Goal: Ask a question

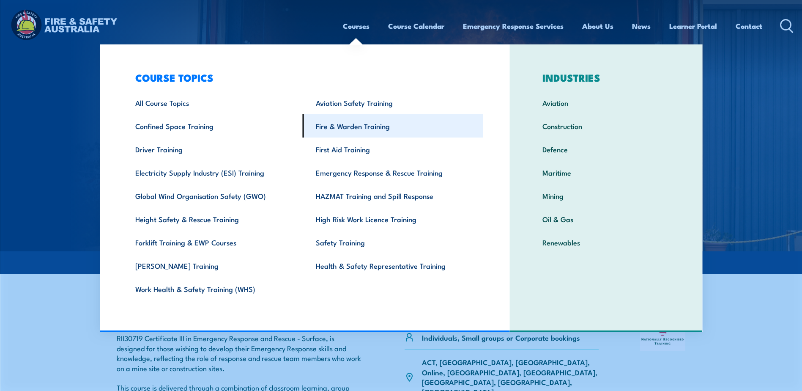
click at [354, 126] on link "Fire & Warden Training" at bounding box center [393, 125] width 181 height 23
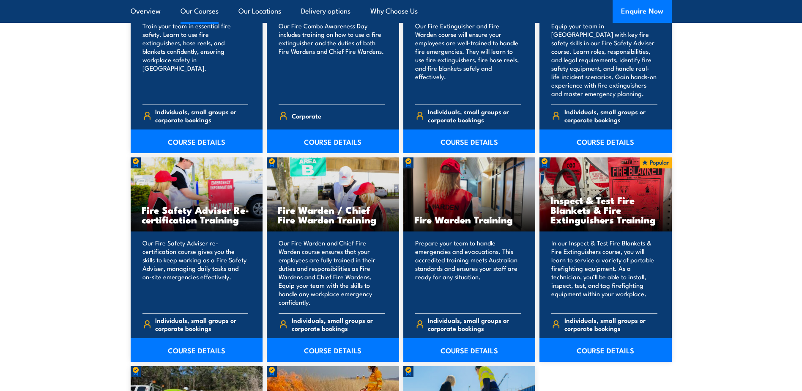
scroll to position [1015, 0]
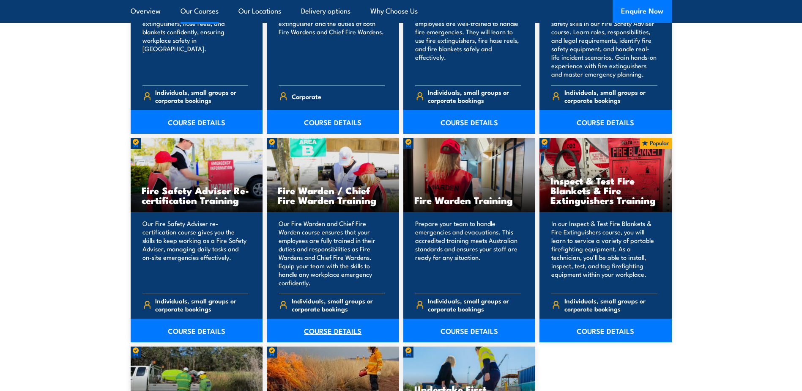
click at [336, 329] on link "COURSE DETAILS" at bounding box center [333, 330] width 132 height 24
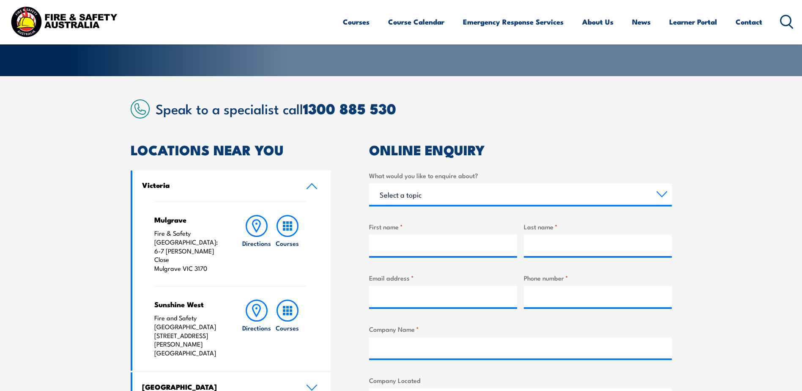
scroll to position [169, 0]
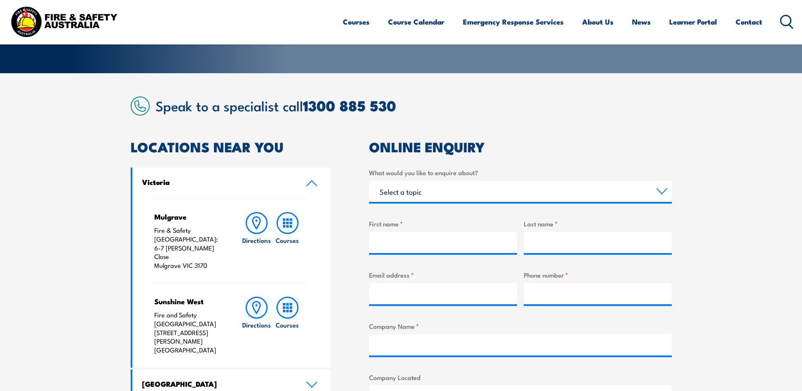
click at [310, 184] on icon at bounding box center [311, 183] width 11 height 7
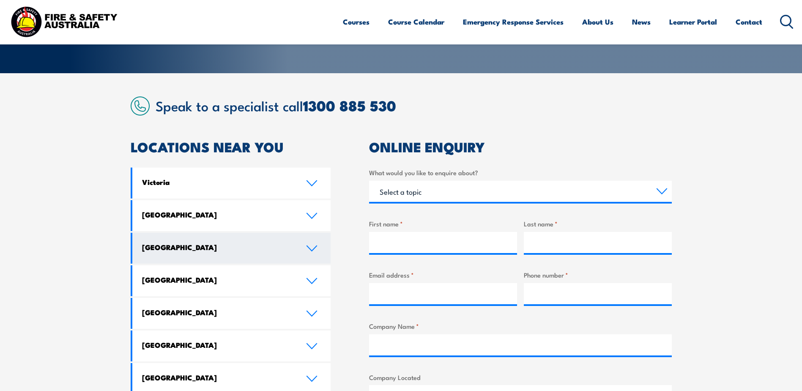
click at [313, 250] on icon at bounding box center [312, 248] width 10 height 5
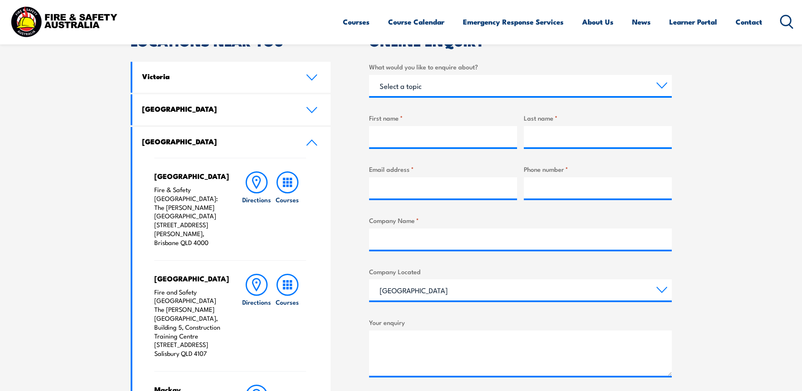
scroll to position [254, 0]
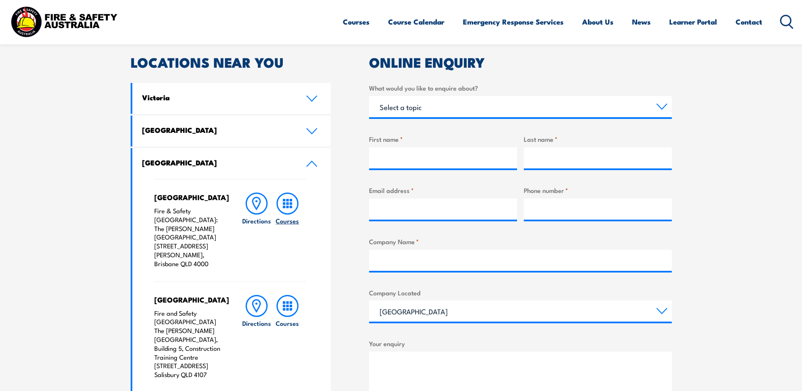
click at [288, 201] on rect at bounding box center [287, 200] width 3 height 3
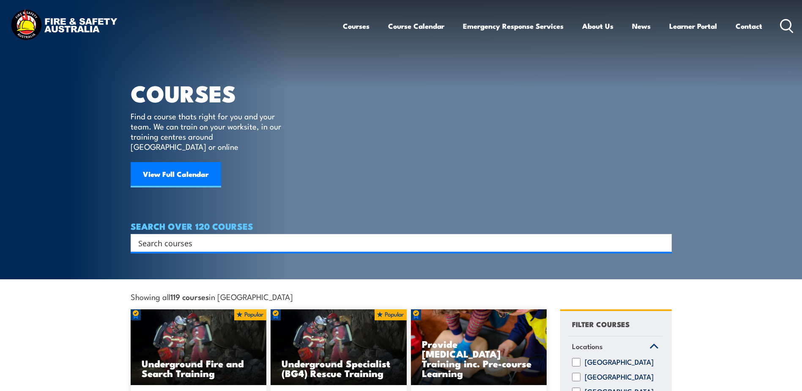
click at [236, 236] on input "Search input" at bounding box center [395, 242] width 515 height 13
paste input "Fire Warden and Chief Fire Warden"
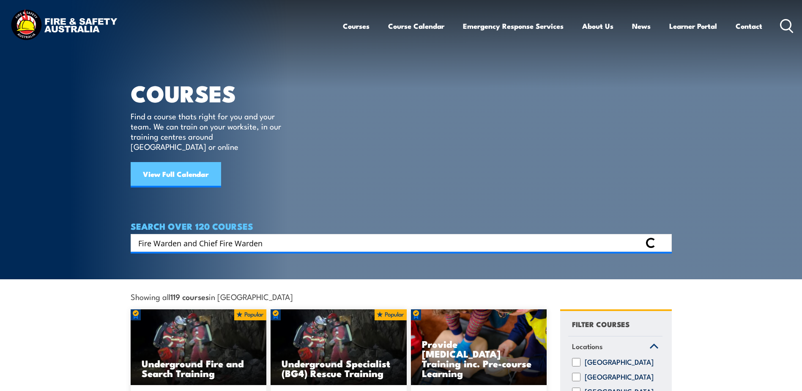
type input "Fire Warden and Chief Fire Warden"
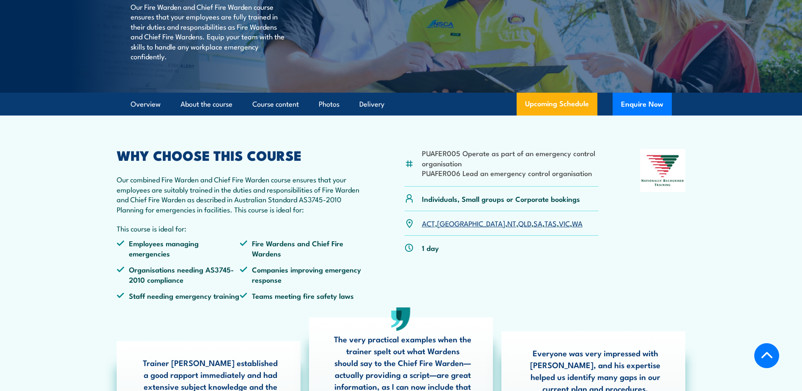
scroll to position [211, 0]
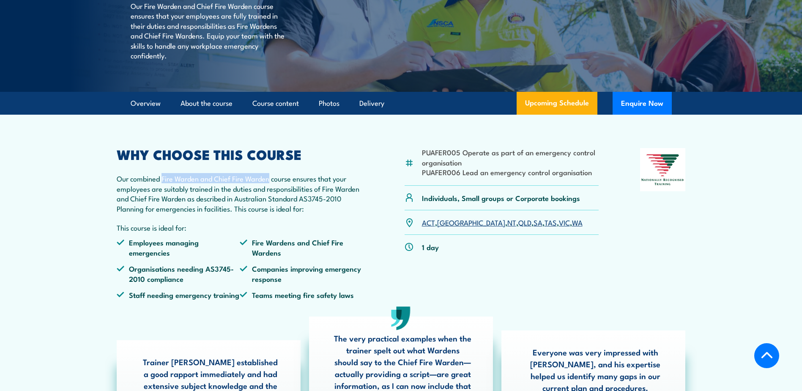
drag, startPoint x: 162, startPoint y: 197, endPoint x: 271, endPoint y: 197, distance: 109.1
click at [271, 197] on p "Our combined Fire Warden and Chief Fire Warden course ensures that your employe…" at bounding box center [240, 193] width 247 height 40
drag, startPoint x: 271, startPoint y: 197, endPoint x: 257, endPoint y: 197, distance: 13.5
copy p "Fire Warden and Chief Fire Warden"
click at [518, 227] on link "QLD" at bounding box center [524, 222] width 13 height 10
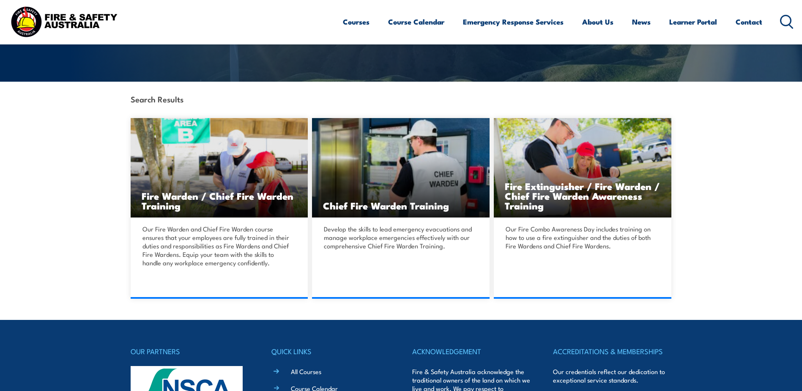
scroll to position [211, 0]
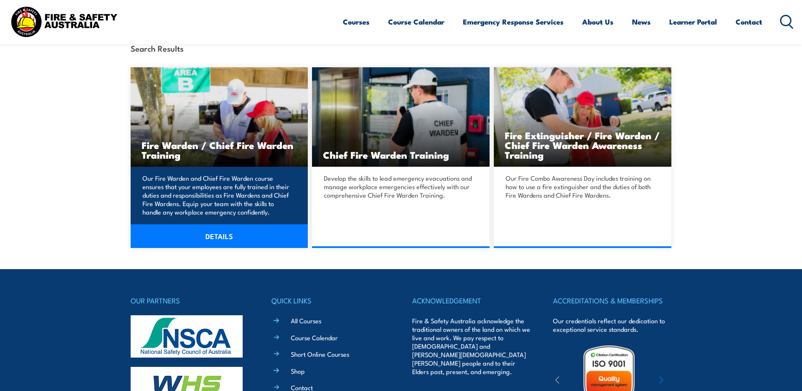
click at [219, 237] on link "DETAILS" at bounding box center [220, 236] width 178 height 24
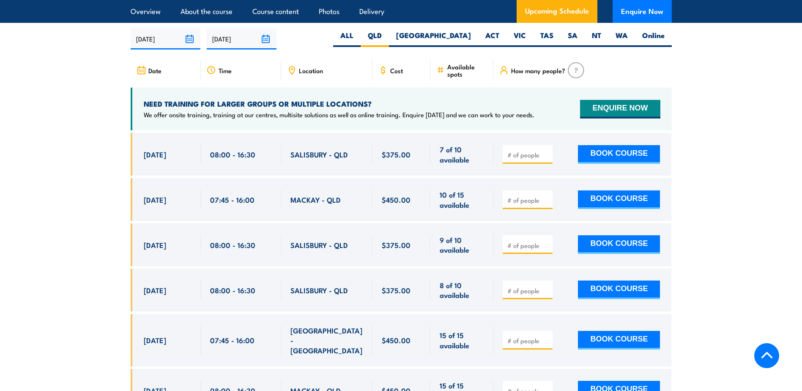
click at [307, 69] on span "Location" at bounding box center [311, 70] width 24 height 7
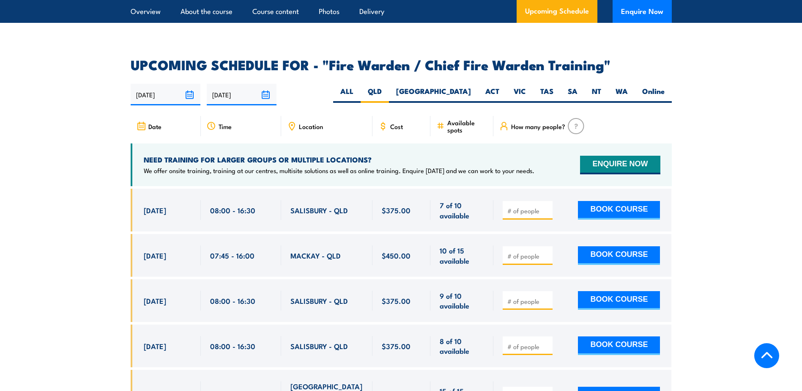
scroll to position [1477, 0]
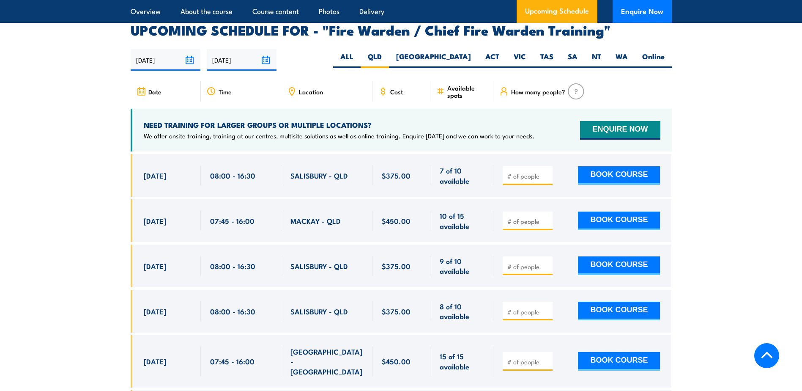
click at [263, 58] on input "13/02/2026" at bounding box center [242, 60] width 70 height 22
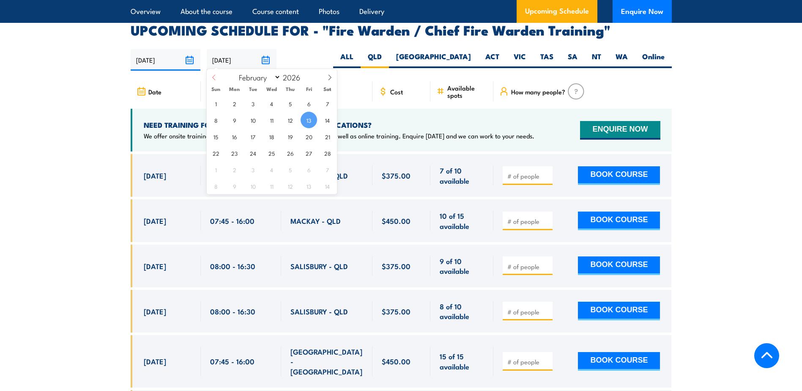
click at [213, 77] on icon at bounding box center [213, 76] width 3 height 5
select select "0"
click at [213, 77] on icon at bounding box center [213, 76] width 3 height 5
type input "2025"
click at [213, 77] on icon at bounding box center [213, 76] width 3 height 5
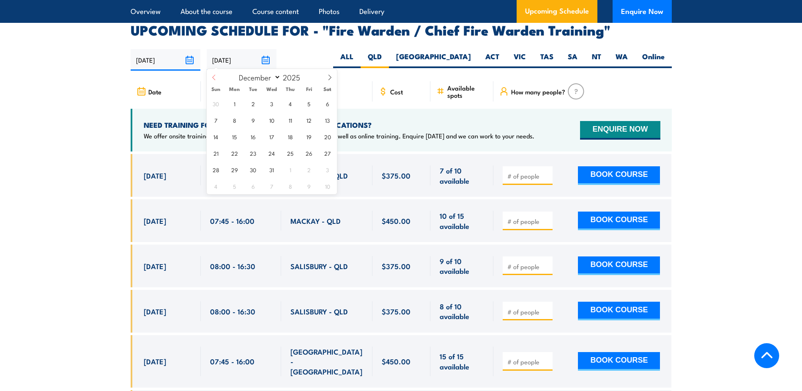
select select "10"
click at [309, 121] on span "7" at bounding box center [309, 120] width 16 height 16
type input "07/11/2025"
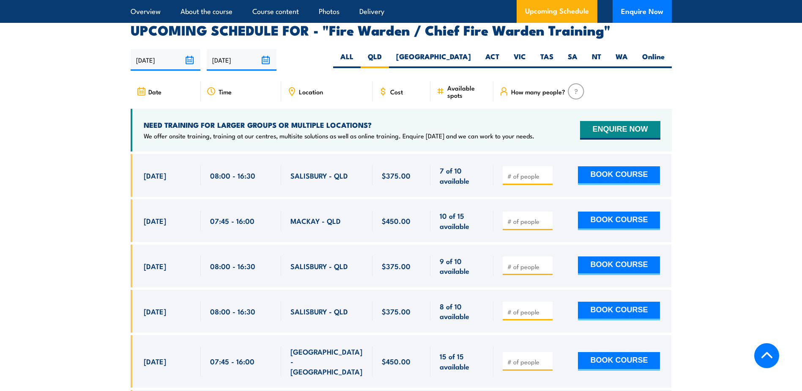
click at [189, 56] on input "17/08/2025" at bounding box center [166, 60] width 70 height 22
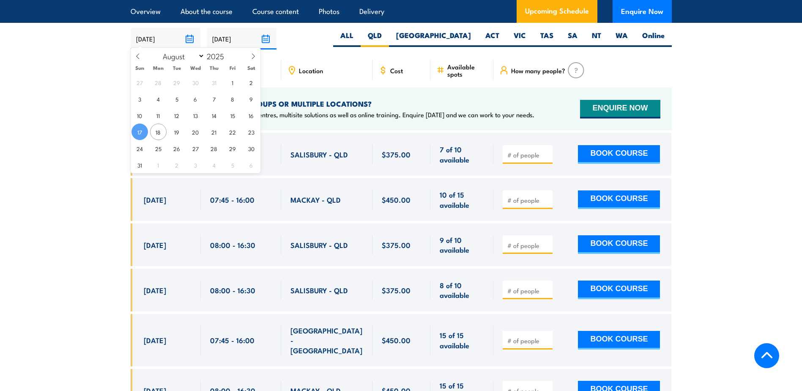
click at [192, 33] on input "17/08/2025" at bounding box center [166, 39] width 70 height 22
click at [253, 56] on icon at bounding box center [253, 56] width 6 height 6
click at [254, 57] on icon at bounding box center [253, 56] width 6 height 6
select select "9"
click at [195, 84] on span "1" at bounding box center [195, 82] width 16 height 16
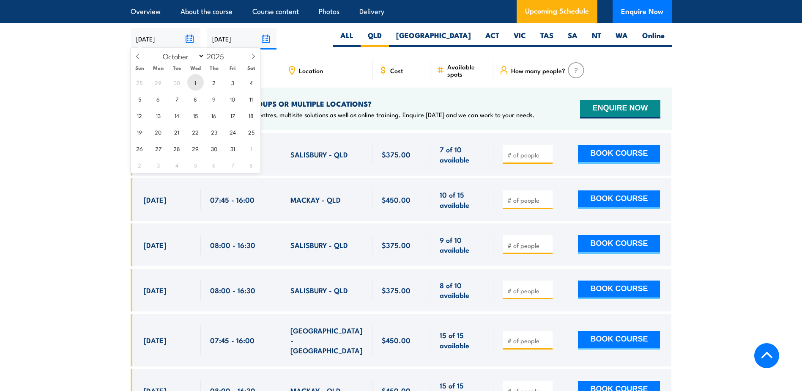
type input "01/10/2025"
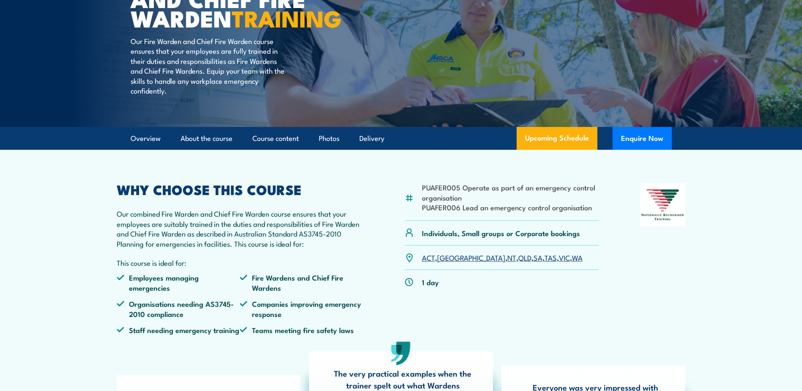
scroll to position [127, 0]
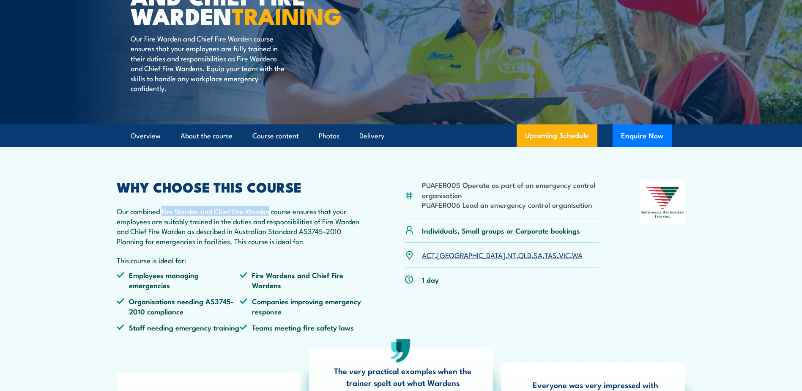
drag, startPoint x: 163, startPoint y: 228, endPoint x: 271, endPoint y: 229, distance: 107.8
click at [271, 229] on p "Our combined Fire Warden and Chief Fire Warden course ensures that your employe…" at bounding box center [240, 226] width 247 height 40
copy p "Fire Warden and Chief Fire Warden"
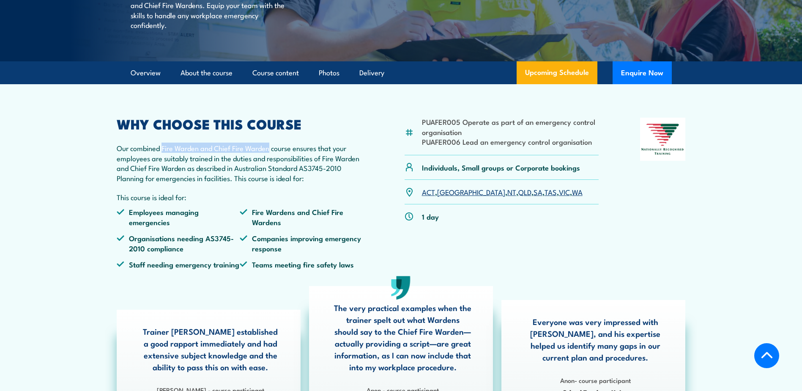
scroll to position [193, 0]
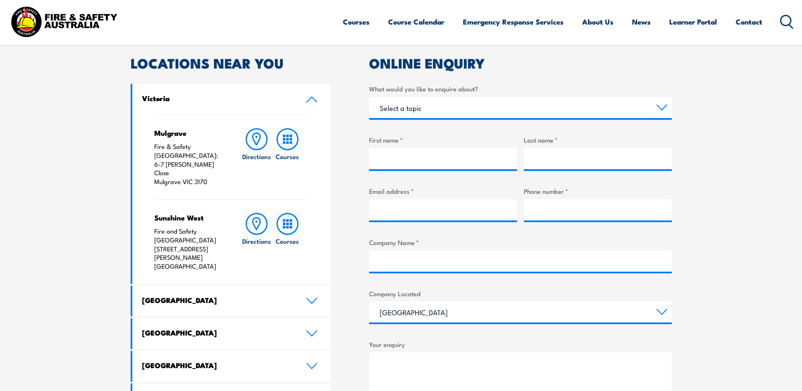
scroll to position [254, 0]
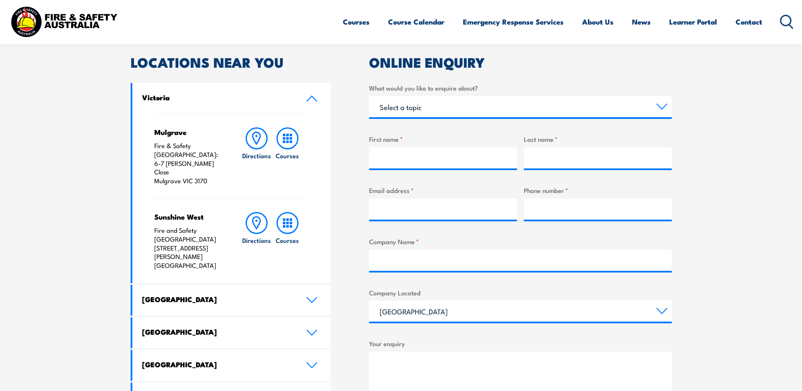
click at [313, 96] on icon at bounding box center [311, 98] width 11 height 7
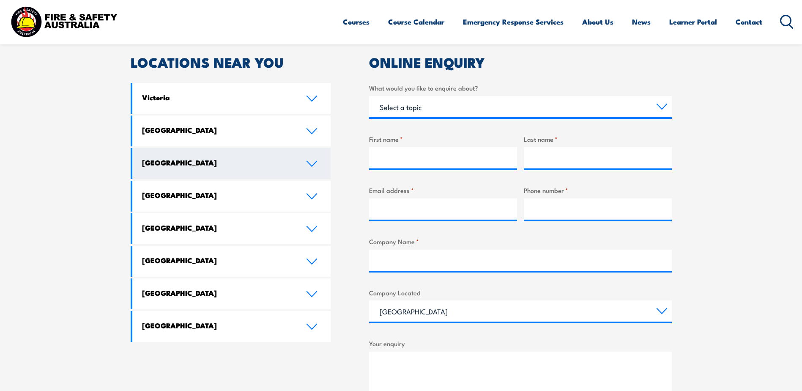
click at [166, 163] on h4 "[GEOGRAPHIC_DATA]" at bounding box center [217, 162] width 151 height 9
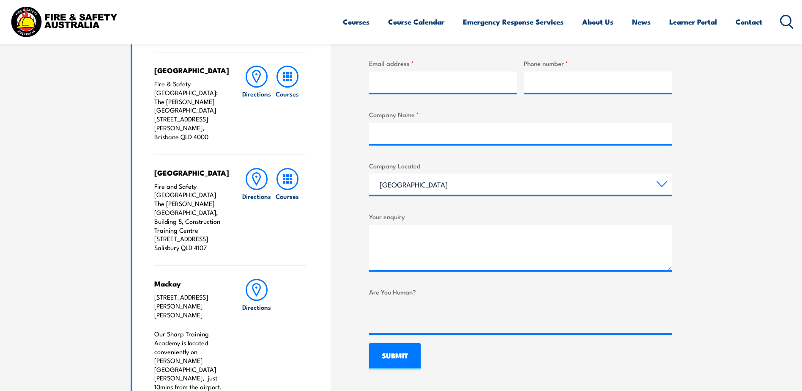
scroll to position [338, 0]
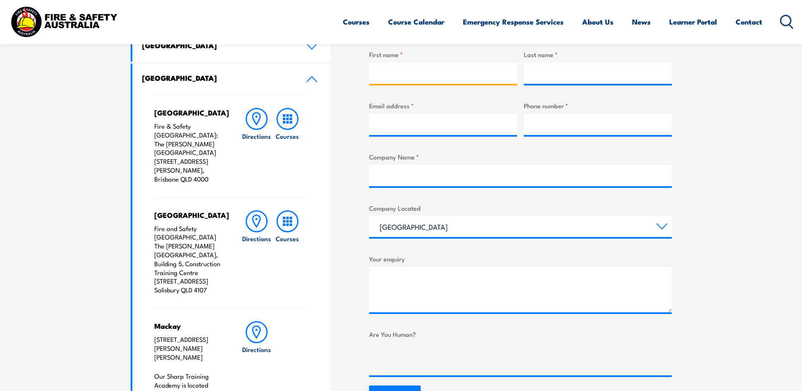
click at [417, 75] on input "First name *" at bounding box center [443, 73] width 148 height 21
type input "[PERSON_NAME]"
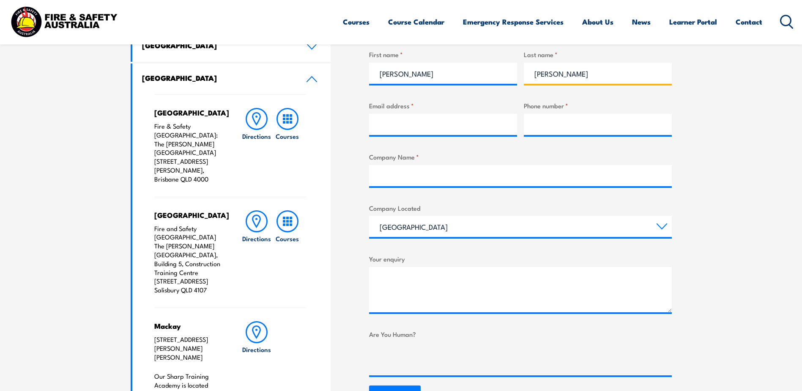
type input "[PERSON_NAME]"
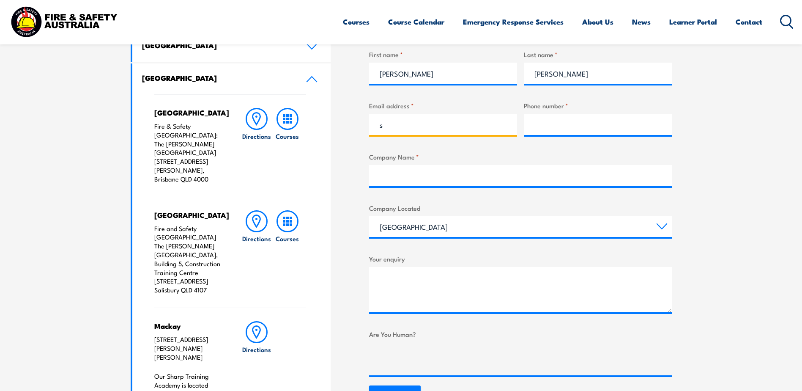
type input "s"
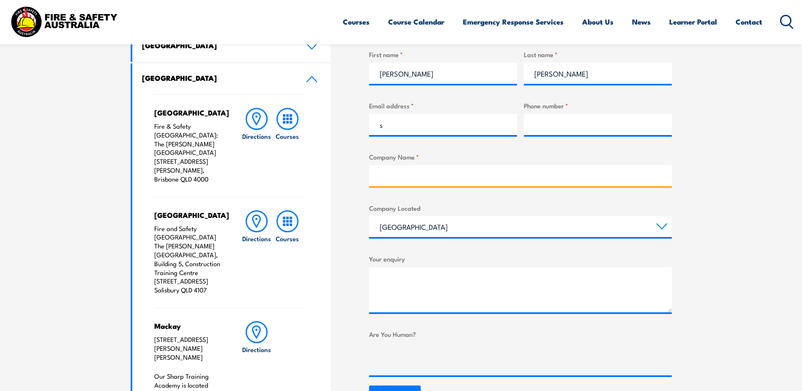
type input "Precision Aviation Group"
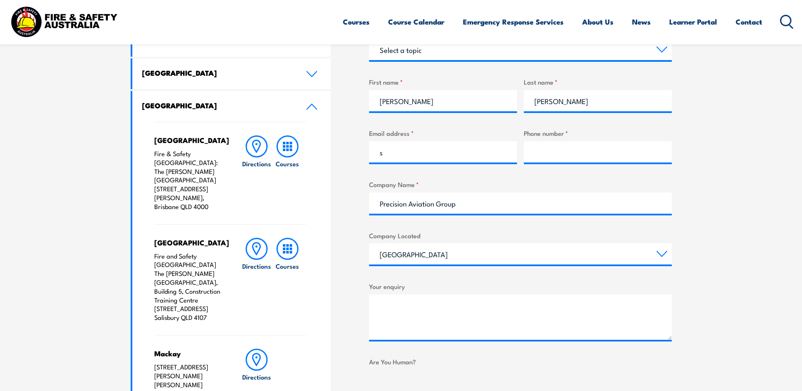
scroll to position [296, 0]
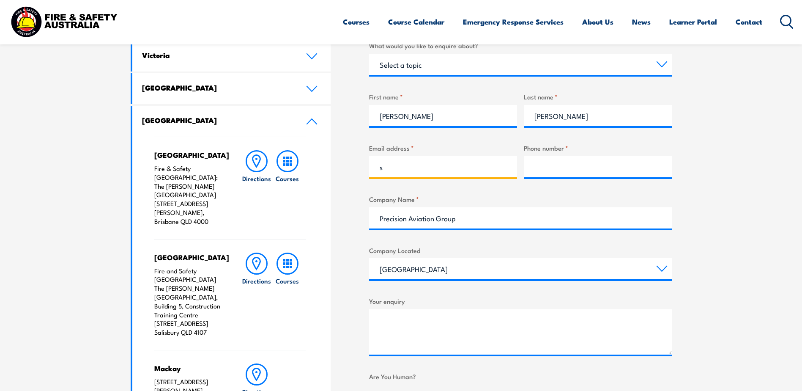
click at [421, 172] on input "s" at bounding box center [443, 166] width 148 height 21
type input "[EMAIL_ADDRESS][DOMAIN_NAME]"
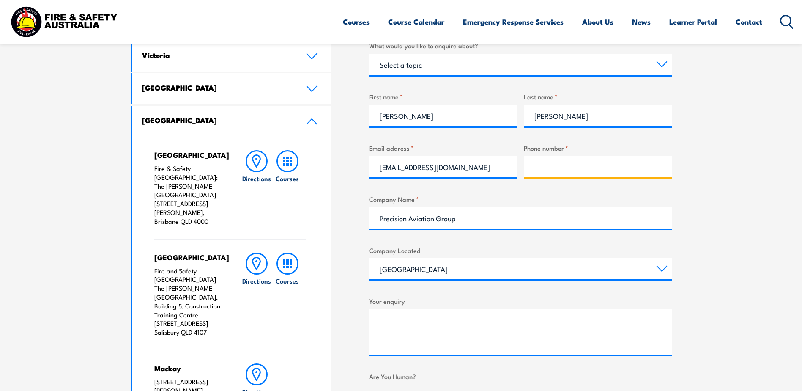
click at [568, 167] on input "Phone number *" at bounding box center [598, 166] width 148 height 21
type input "0731983660"
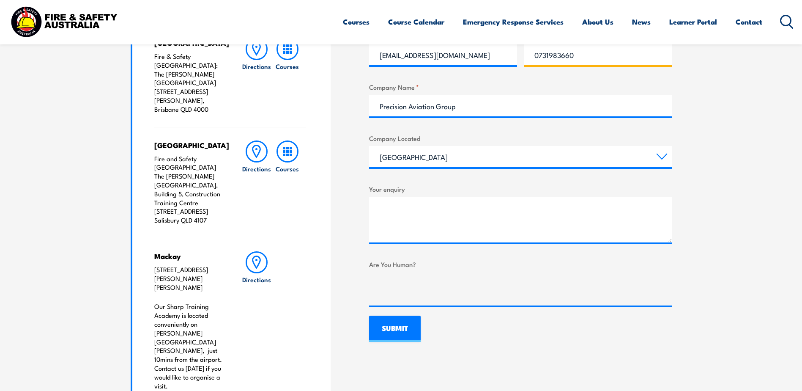
scroll to position [423, 0]
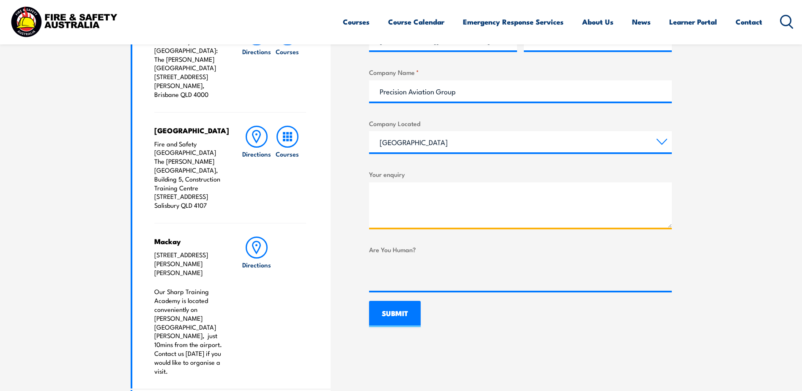
click at [391, 189] on textarea "Your enquiry" at bounding box center [520, 204] width 303 height 45
click at [422, 203] on textarea "Good morning," at bounding box center [520, 204] width 303 height 45
click at [446, 196] on textarea "Good morning," at bounding box center [520, 204] width 303 height 45
paste textarea "Two of our members require to complete their combined PUAFER005 and 006 course …"
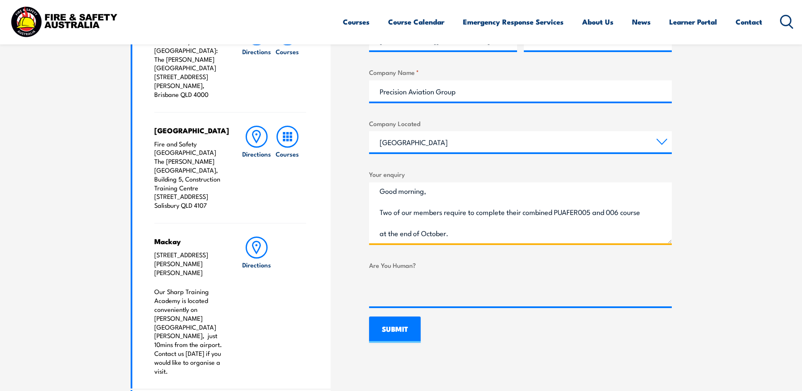
scroll to position [0, 0]
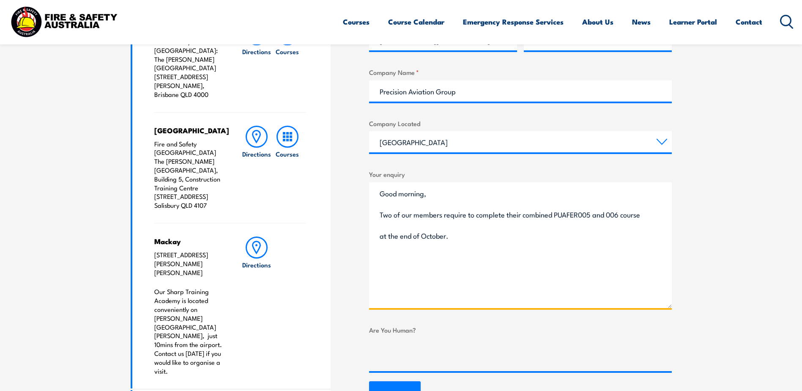
drag, startPoint x: 670, startPoint y: 226, endPoint x: 708, endPoint y: 307, distance: 88.7
click at [708, 307] on section "Speak to a specialist call [PHONE_NUMBER] LOCATIONS NEAR [GEOGRAPHIC_DATA] [GEO…" at bounding box center [401, 196] width 802 height 755
drag, startPoint x: 555, startPoint y: 214, endPoint x: 622, endPoint y: 214, distance: 66.4
click at [622, 214] on textarea "Good morning, Two of our members require to complete their combined PUAFER005 a…" at bounding box center [520, 245] width 303 height 126
paste textarea "Fire Warden and Chief Fire Warden"
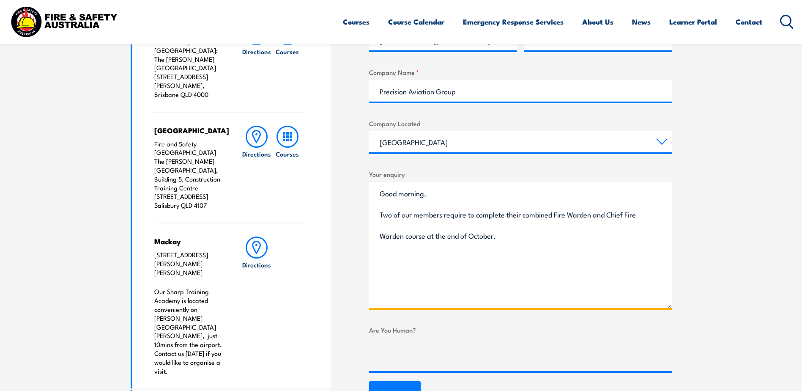
click at [513, 238] on textarea "Good morning, Two of our members require to complete their combined Fire Warden…" at bounding box center [520, 245] width 303 height 126
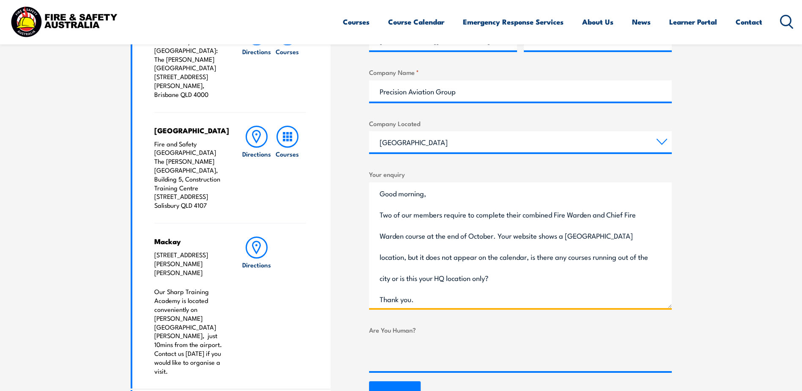
scroll to position [1, 0]
type textarea "Good morning, Two of our members require to complete their combined Fire Warden…"
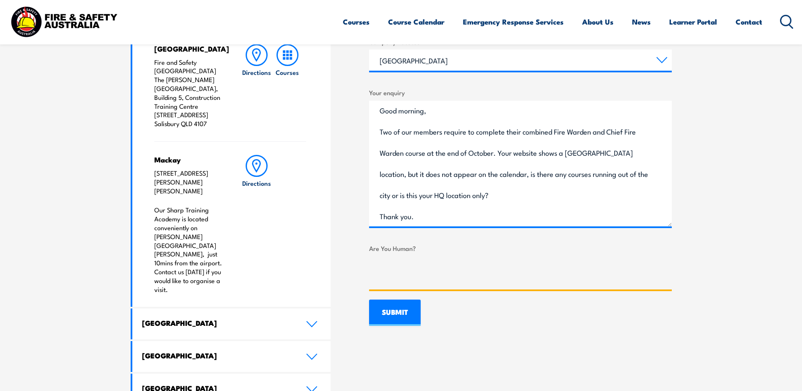
scroll to position [550, 0]
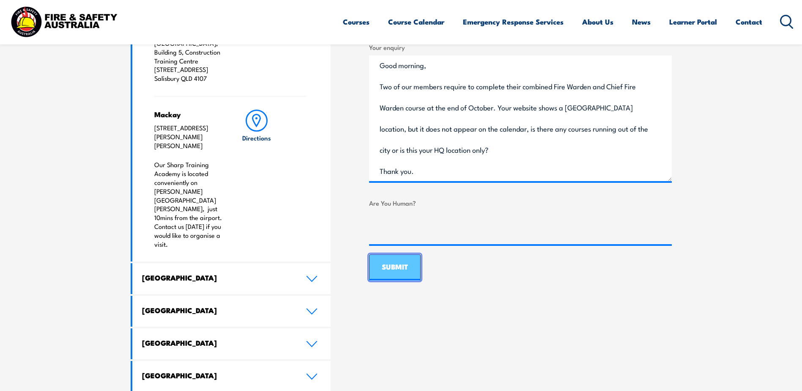
click at [394, 266] on input "SUBMIT" at bounding box center [395, 267] width 52 height 26
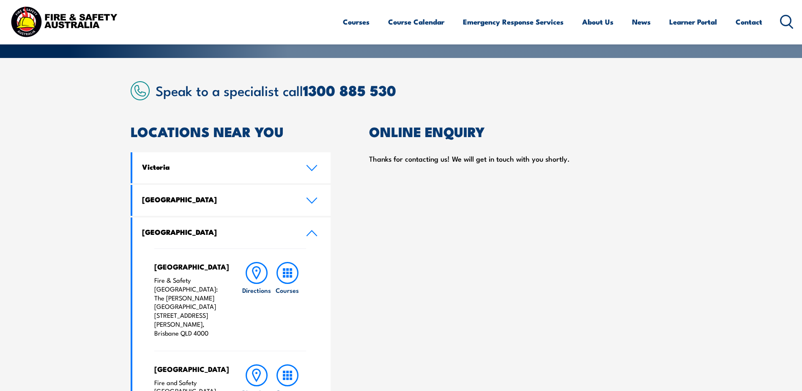
scroll to position [169, 0]
